Goal: Navigation & Orientation: Go to known website

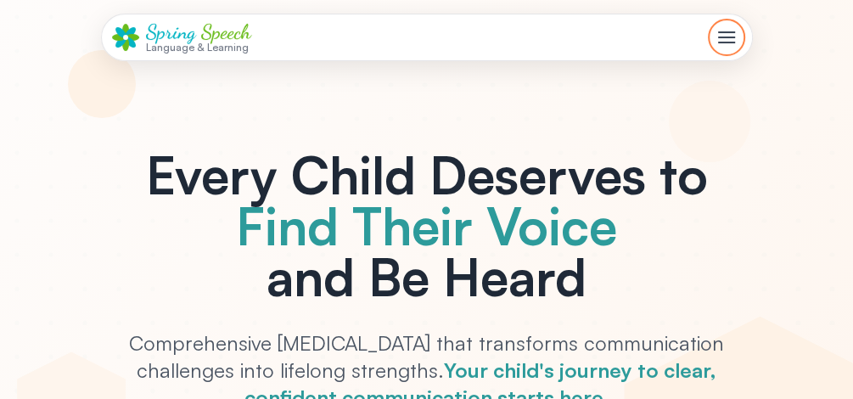
click at [719, 42] on span "Toggle mobile menu" at bounding box center [726, 43] width 17 height 2
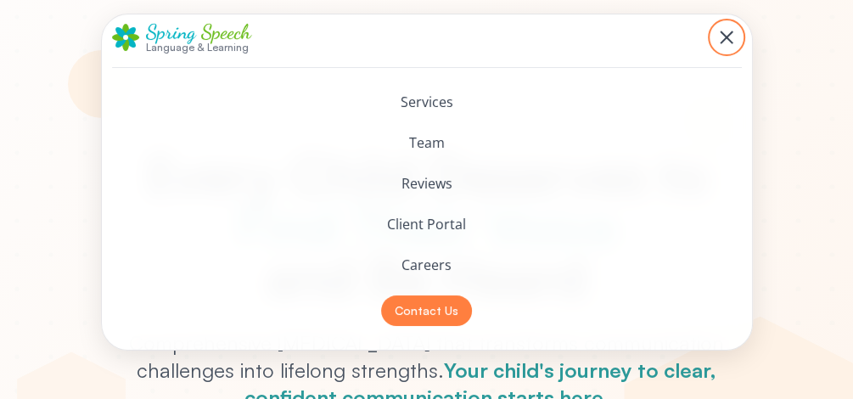
click at [719, 42] on span "Toggle mobile menu" at bounding box center [726, 38] width 14 height 14
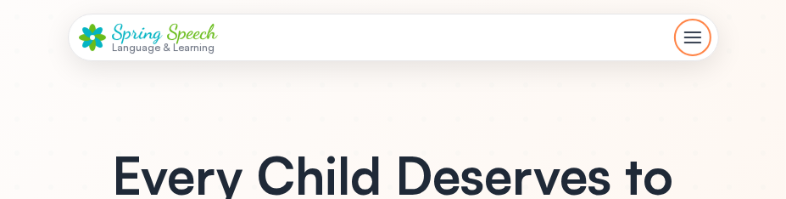
click at [686, 36] on span "Toggle mobile menu" at bounding box center [693, 37] width 17 height 2
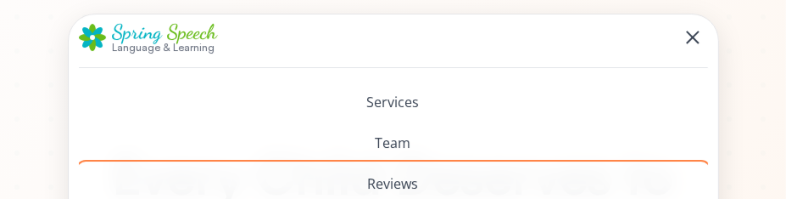
drag, startPoint x: 652, startPoint y: 198, endPoint x: 656, endPoint y: 239, distance: 41.8
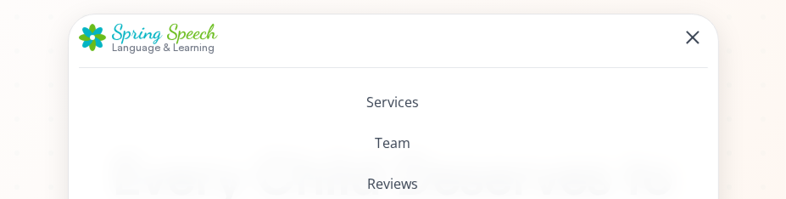
click at [738, 198] on header "Spring Speech Language & Learning Services Team Reviews Client Portal Careers C…" at bounding box center [393, 182] width 786 height 364
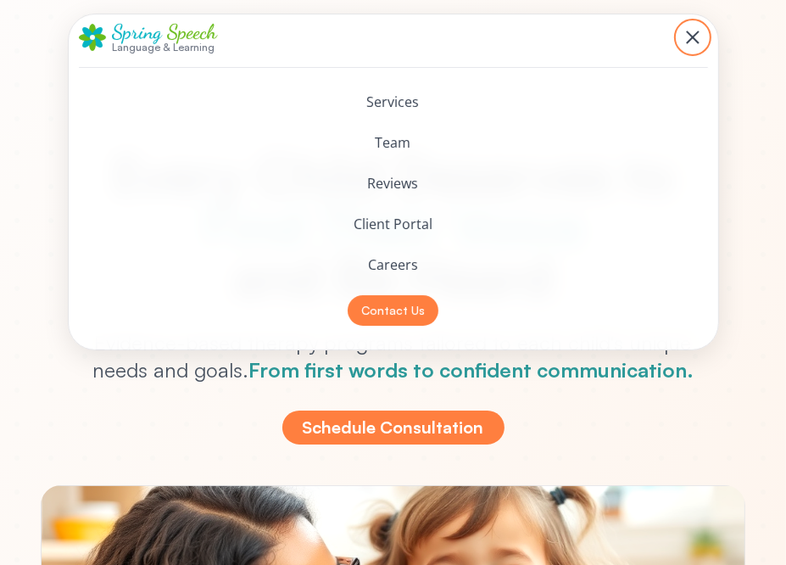
click at [698, 32] on span "Toggle mobile menu" at bounding box center [693, 38] width 14 height 14
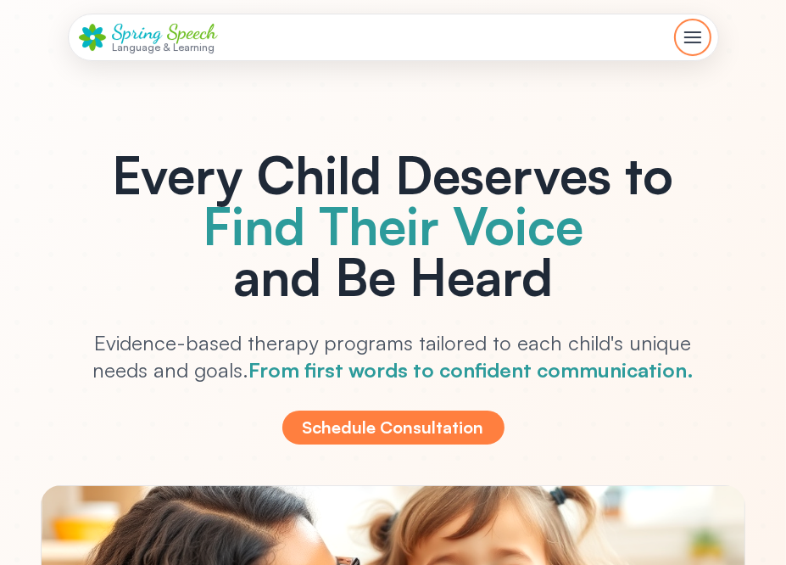
click at [698, 32] on div "Toggle mobile menu" at bounding box center [693, 37] width 17 height 17
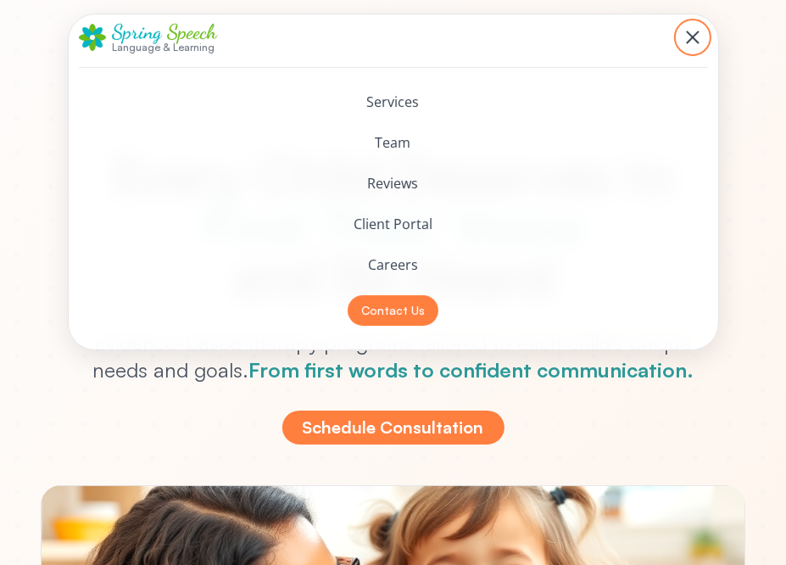
click at [696, 39] on span "Toggle mobile menu" at bounding box center [693, 38] width 14 height 14
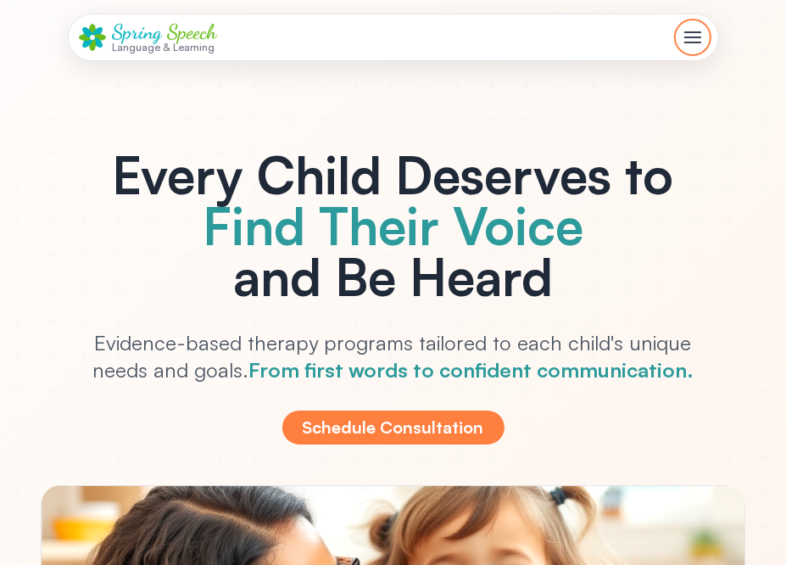
click at [696, 39] on div "Toggle mobile menu" at bounding box center [693, 37] width 17 height 17
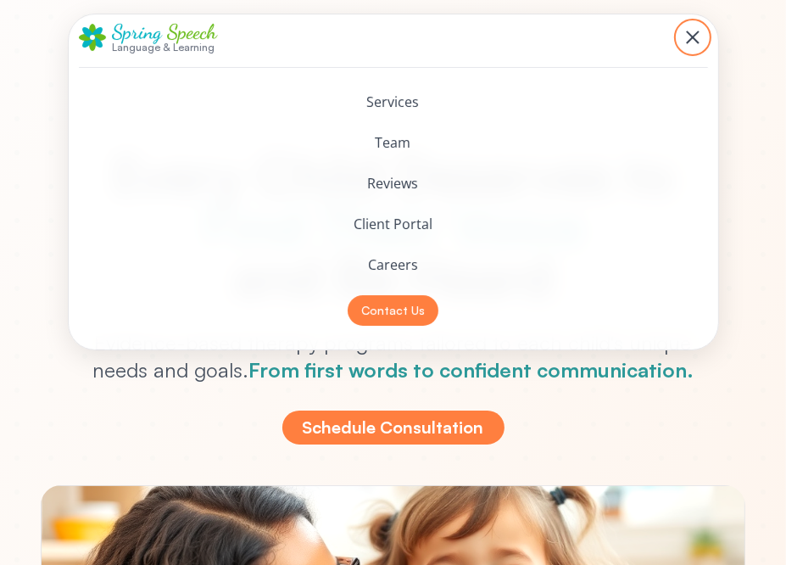
click at [696, 39] on span "Toggle mobile menu" at bounding box center [693, 38] width 14 height 14
